Goal: Information Seeking & Learning: Find specific fact

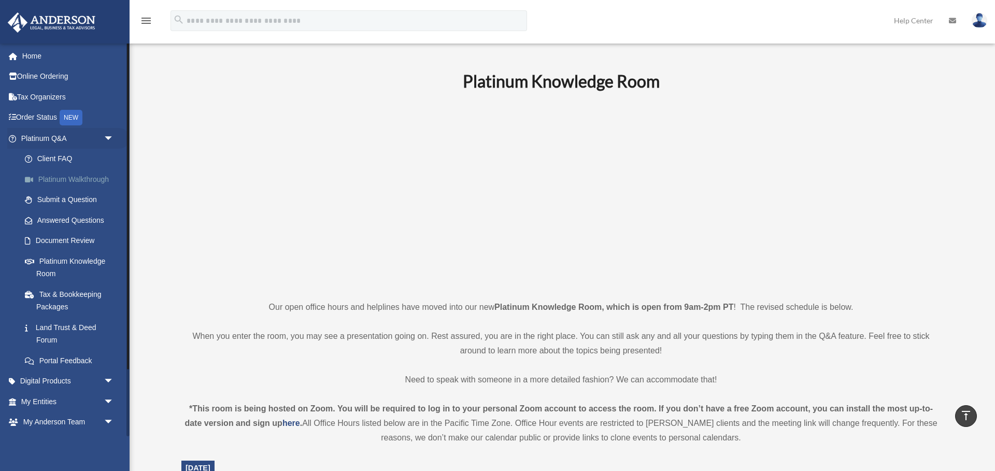
scroll to position [334, 0]
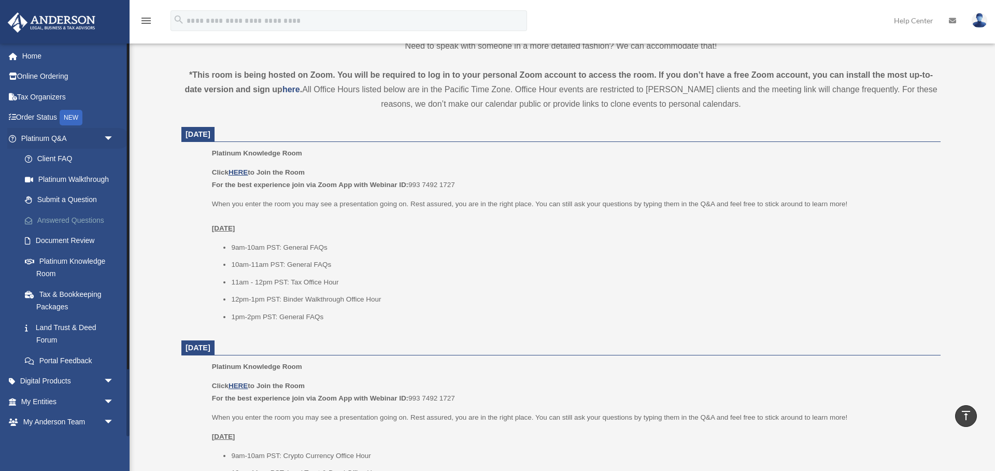
click at [77, 219] on link "Answered Questions" at bounding box center [72, 220] width 115 height 21
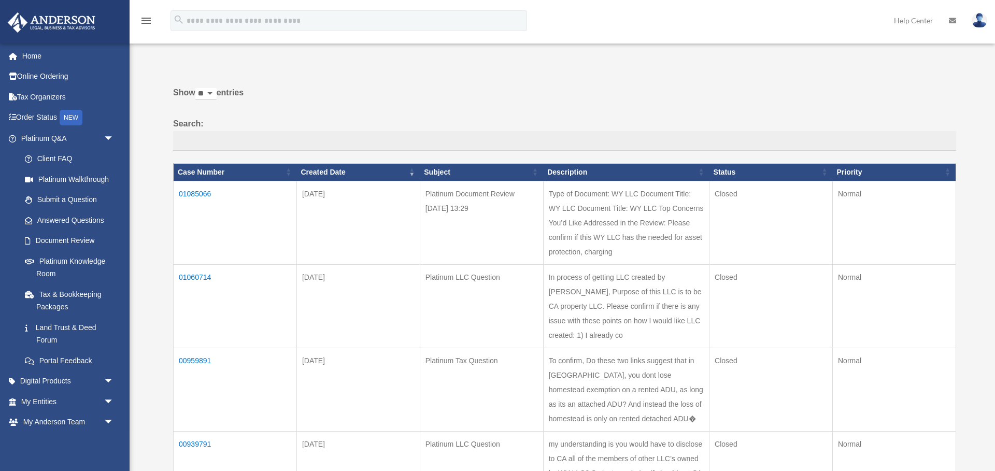
scroll to position [24, 0]
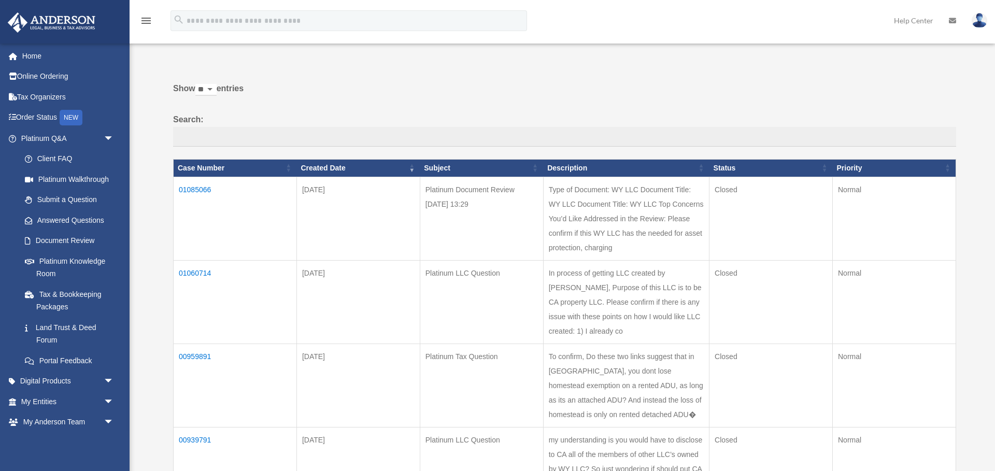
click at [197, 186] on td "01085066" at bounding box center [235, 218] width 123 height 83
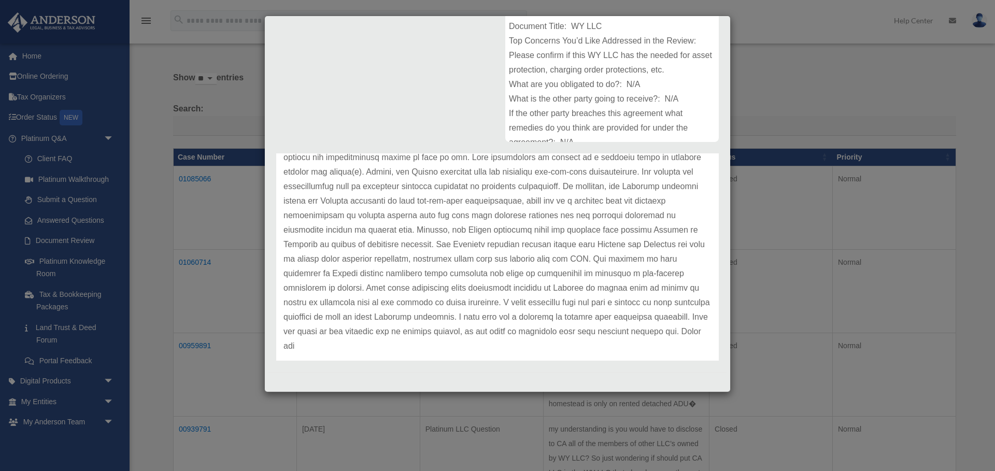
scroll to position [50, 0]
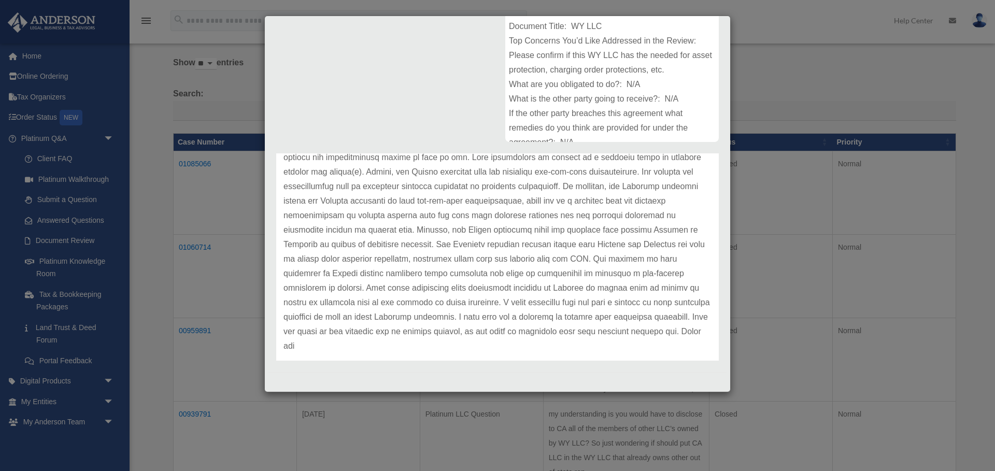
click at [591, 285] on p at bounding box center [497, 193] width 428 height 319
click at [463, 212] on p at bounding box center [497, 193] width 428 height 319
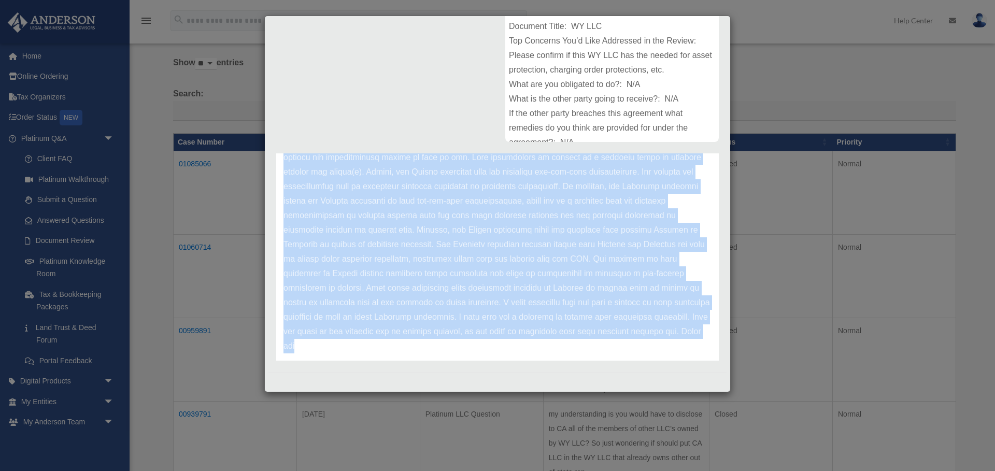
click at [463, 212] on p at bounding box center [497, 193] width 428 height 319
copy div "Rah, Thank you for reaching out. The document review service is intended to pro…"
